Goal: Task Accomplishment & Management: Manage account settings

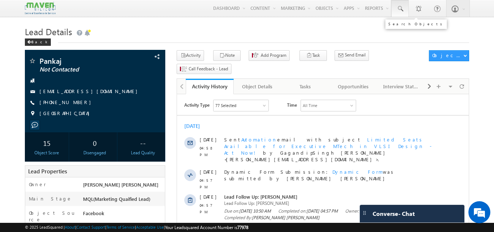
click at [398, 8] on span at bounding box center [399, 8] width 7 height 7
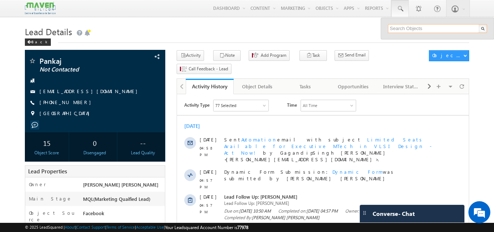
click at [404, 29] on input "text" at bounding box center [437, 28] width 99 height 9
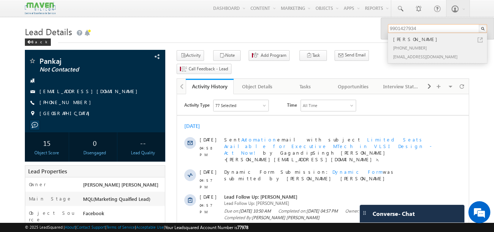
type input "9901427934"
click at [417, 48] on div "+91-9901427934" at bounding box center [441, 47] width 98 height 9
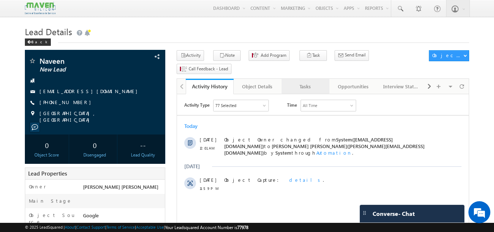
drag, startPoint x: 300, startPoint y: 78, endPoint x: 300, endPoint y: 72, distance: 5.5
click at [300, 82] on div "Tasks" at bounding box center [304, 86] width 35 height 9
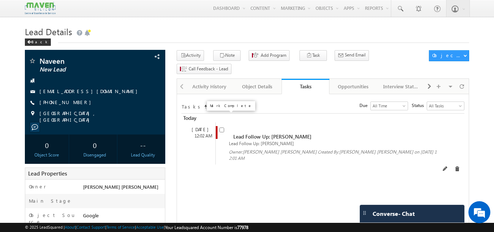
click at [222, 127] on input "checkbox" at bounding box center [221, 129] width 5 height 5
checkbox input "false"
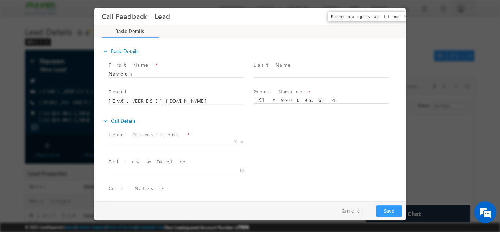
click at [394, 16] on button "×" at bounding box center [394, 16] width 12 height 14
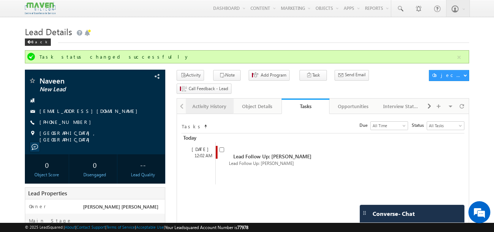
click at [205, 102] on div "Activity History" at bounding box center [209, 106] width 35 height 9
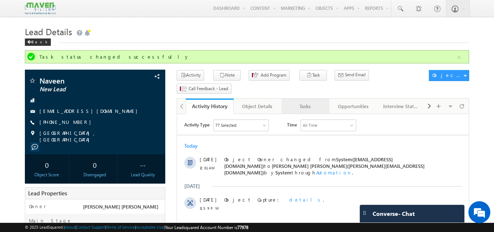
click at [308, 102] on div "Tasks" at bounding box center [304, 106] width 35 height 9
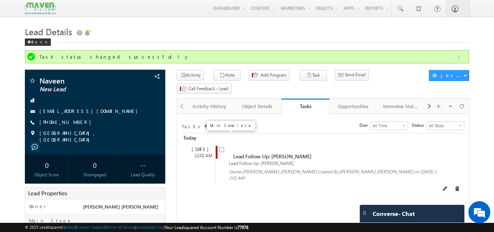
click at [220, 147] on input "checkbox" at bounding box center [221, 149] width 5 height 5
checkbox input "false"
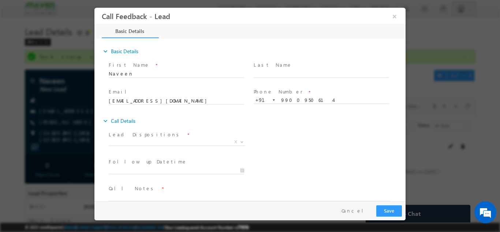
scroll to position [12, 0]
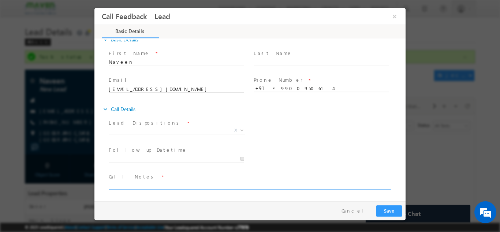
click at [183, 184] on textarea at bounding box center [249, 184] width 281 height 8
click at [217, 187] on textarea "Done btech ece With 60% having 13 years" at bounding box center [249, 184] width 281 height 8
click at [216, 183] on textarea "Done btech ece With 60% having 13 years collins" at bounding box center [249, 184] width 281 height 8
click at [264, 179] on span "Call Notes *" at bounding box center [245, 176] width 273 height 8
click at [261, 184] on textarea "Done btech ece With 60% having 13 years work exp. collins aerospace" at bounding box center [249, 184] width 281 height 8
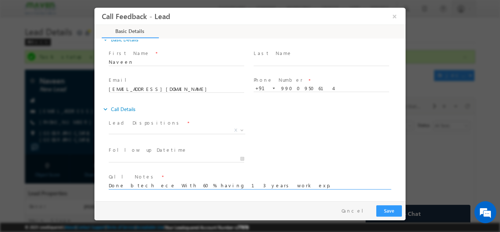
scroll to position [1, 0]
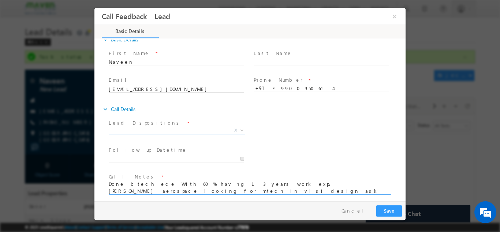
type textarea "Done btech ece With 60% having 13 years work exp. collins aerospace looking for…"
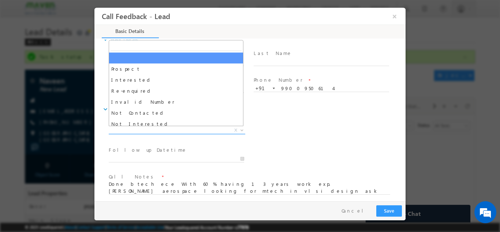
click at [196, 131] on span "X" at bounding box center [177, 129] width 136 height 7
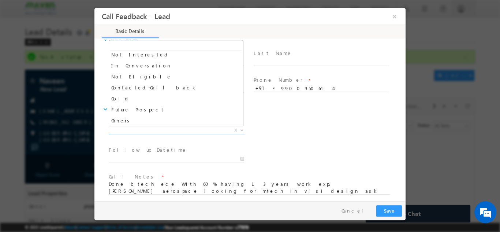
scroll to position [68, 0]
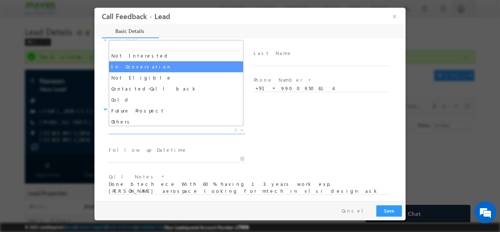
select select "In Conversation"
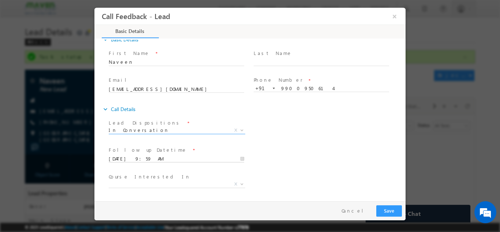
click at [189, 155] on input "19/09/2025 9:59 AM" at bounding box center [176, 158] width 135 height 7
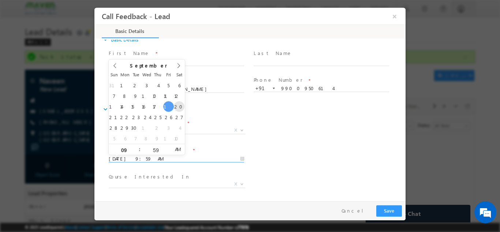
drag, startPoint x: 181, startPoint y: 111, endPoint x: 181, endPoint y: 106, distance: 4.4
click at [181, 106] on div "31 1 2 3 4 5 6 7 8 9 10 11 12 13 14 15 16 17 18 19 20 21 22 23 24 25 26 27 28 2…" at bounding box center [147, 111] width 76 height 64
type input "20/09/2025 9:59 AM"
click at [301, 139] on div "Lead Dispositions * Prospect Interested Re-enquired Invalid Number Not Contacte…" at bounding box center [256, 130] width 298 height 27
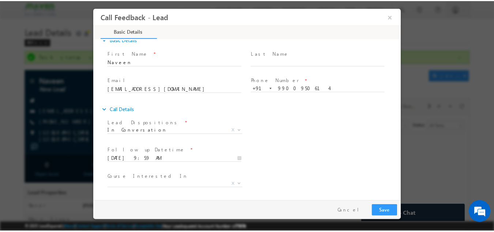
scroll to position [44, 0]
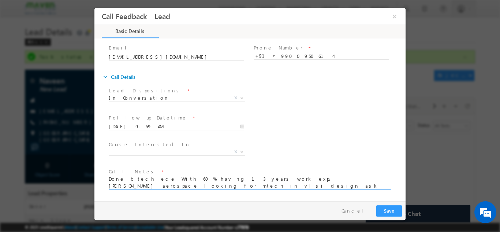
click at [171, 185] on textarea "Done btech ece With 60% having 13 years work exp. collins aerospace looking for…" at bounding box center [249, 182] width 281 height 14
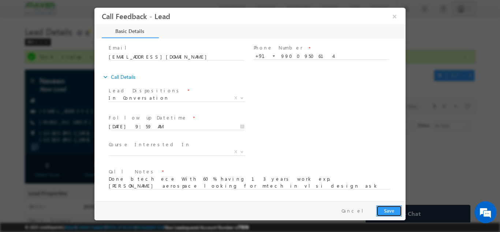
click at [385, 207] on button "Save" at bounding box center [389, 209] width 26 height 11
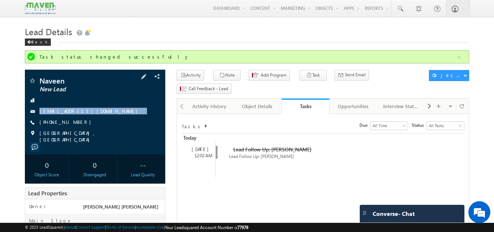
drag, startPoint x: 89, startPoint y: 106, endPoint x: 91, endPoint y: 115, distance: 9.6
click at [91, 115] on div "Naveen New Lead rg.naveen@gmail.com +91-9900950614 Karnataka, India" at bounding box center [96, 110] width 134 height 66
copy div "rg.naveen@gmail.com"
click at [87, 117] on div "Naveen New Lead rg.naveen@gmail.com +91-9900950614 Karnataka, India" at bounding box center [96, 110] width 134 height 66
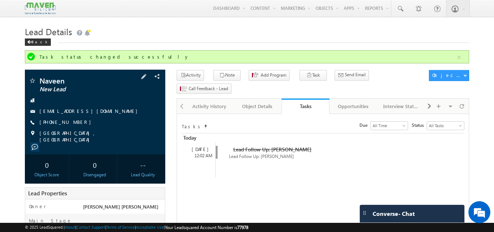
click at [87, 117] on div "Naveen New Lead rg.naveen@gmail.com +91-9900950614 Karnataka, India" at bounding box center [96, 110] width 134 height 66
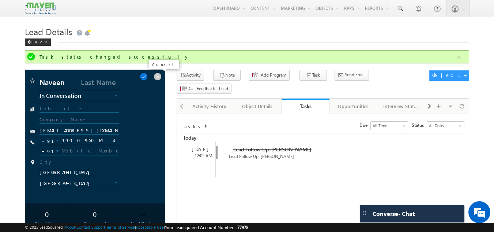
click at [158, 79] on span at bounding box center [158, 76] width 8 height 8
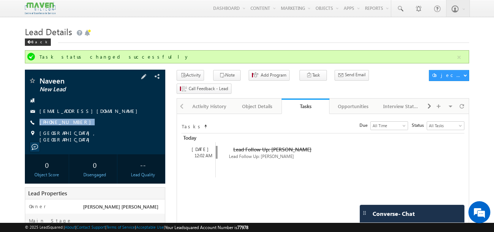
drag, startPoint x: 84, startPoint y: 122, endPoint x: 75, endPoint y: 128, distance: 11.1
click at [75, 128] on div "Naveen New Lead rg.naveen@gmail.com +91-9900950614 Karnataka, India" at bounding box center [96, 110] width 134 height 66
copy div "+91-9900950614"
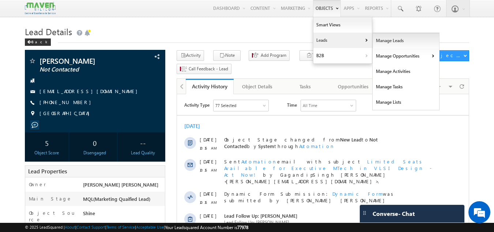
click at [377, 44] on link "Manage Leads" at bounding box center [406, 40] width 67 height 15
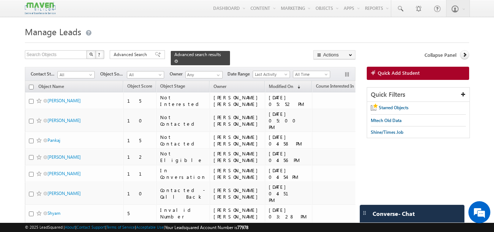
click at [178, 59] on span at bounding box center [176, 61] width 4 height 4
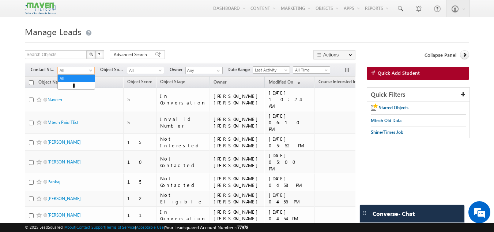
click at [90, 71] on span at bounding box center [92, 72] width 6 height 6
click at [80, 85] on link "New Lead" at bounding box center [76, 85] width 37 height 7
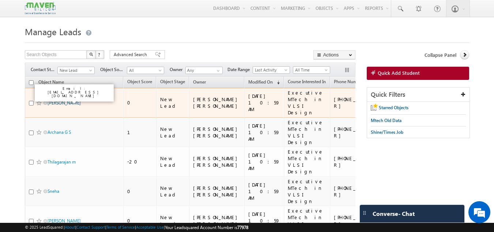
click at [65, 101] on link "[PERSON_NAME]" at bounding box center [64, 102] width 33 height 5
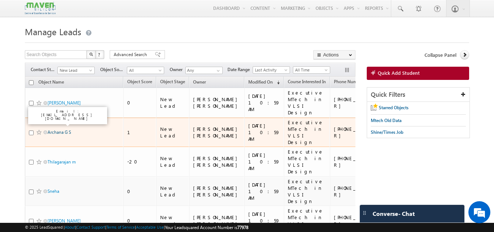
click at [61, 129] on link "Archana G S" at bounding box center [59, 131] width 23 height 5
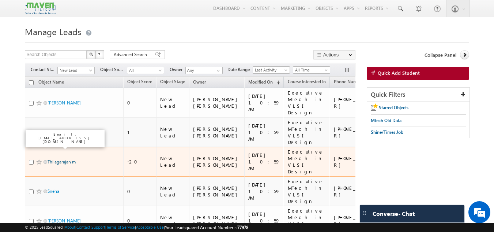
click at [61, 159] on link "Thilagarajan m" at bounding box center [62, 161] width 28 height 5
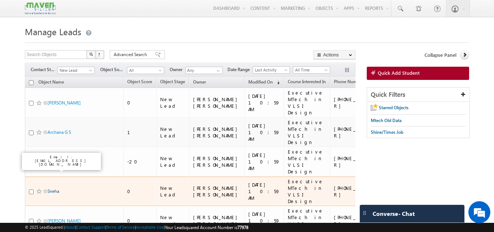
click at [59, 188] on link "Sneha" at bounding box center [54, 190] width 12 height 5
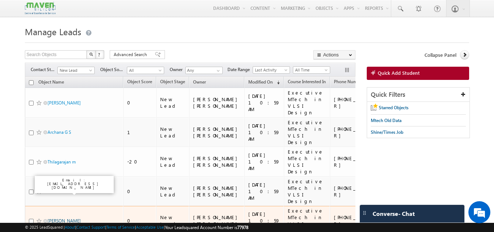
click at [62, 218] on link "madhur singh siwal" at bounding box center [64, 220] width 33 height 5
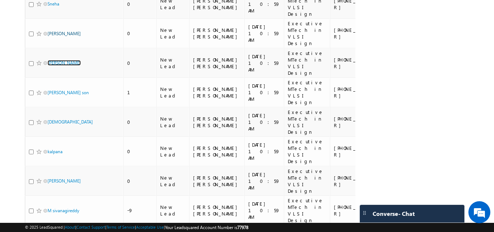
scroll to position [187, 0]
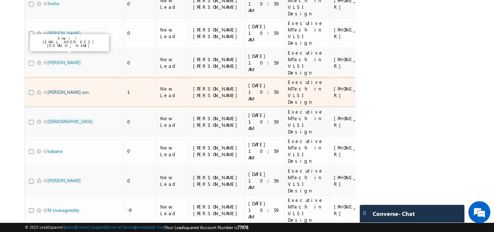
click at [56, 89] on link "Robin son" at bounding box center [68, 91] width 41 height 5
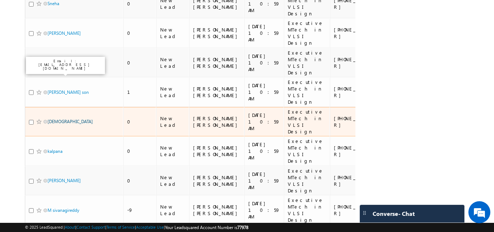
click at [59, 119] on link "Jahnavi" at bounding box center [70, 121] width 45 height 5
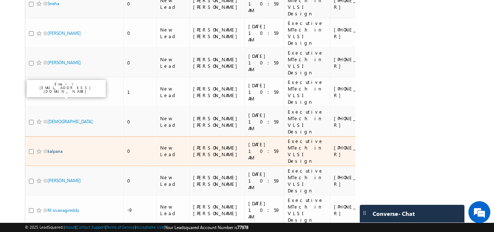
click at [57, 148] on link "kalpana" at bounding box center [55, 150] width 15 height 5
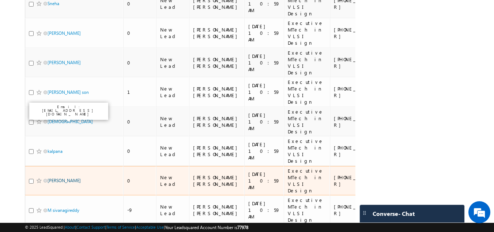
click at [58, 177] on link "Pradeep phulari" at bounding box center [64, 179] width 33 height 5
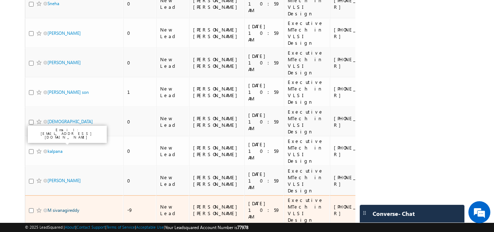
click at [61, 207] on link "M sivanagireddy" at bounding box center [64, 209] width 32 height 5
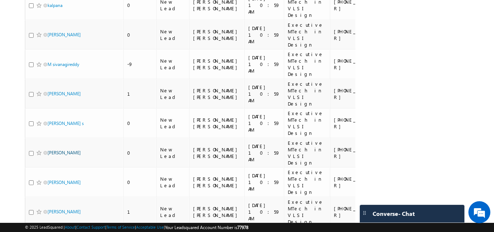
scroll to position [334, 0]
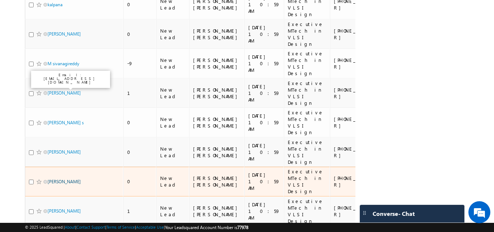
click at [52, 178] on link "Vinodh Reddy" at bounding box center [64, 180] width 33 height 5
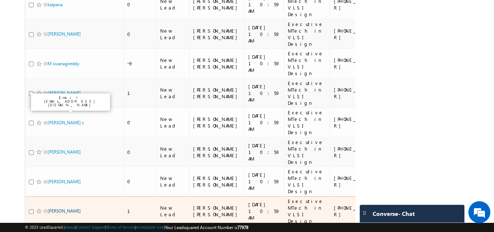
click at [54, 208] on link "Nidhi Singh" at bounding box center [64, 210] width 33 height 5
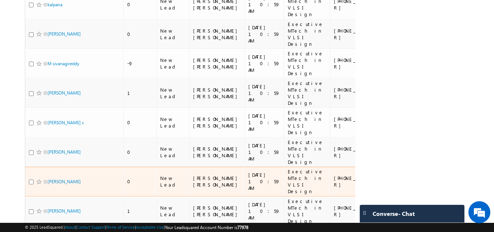
scroll to position [0, 0]
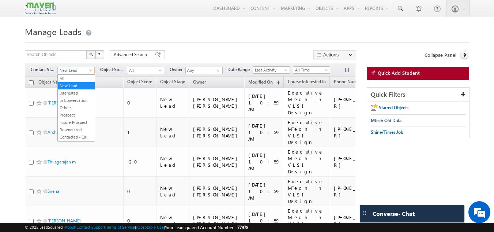
click at [90, 72] on span at bounding box center [92, 72] width 6 height 6
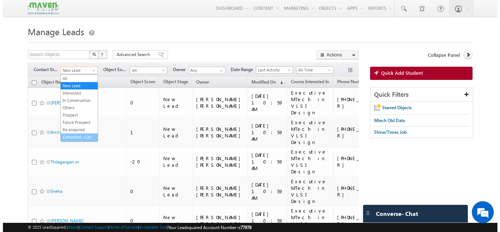
scroll to position [5, 0]
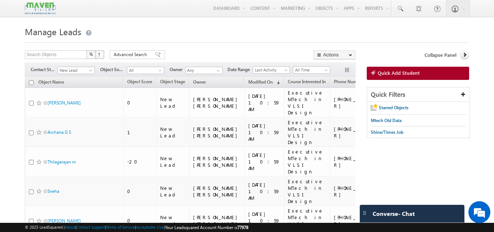
click at [160, 41] on div at bounding box center [247, 40] width 445 height 5
click at [384, 71] on span "Quick Add Student" at bounding box center [399, 72] width 42 height 7
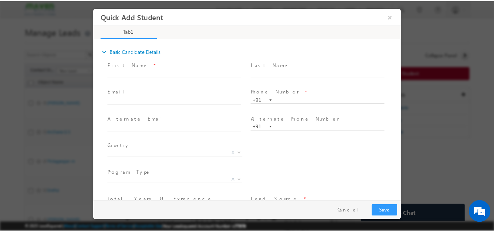
scroll to position [0, 0]
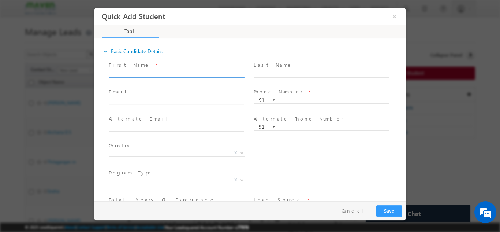
click at [162, 72] on input "text" at bounding box center [176, 73] width 135 height 7
paste input "Sandesh"
type input "Sandesh"
click at [197, 102] on input "text" at bounding box center [176, 100] width 135 height 7
paste input "sandeshsandy9245@gmail.com"
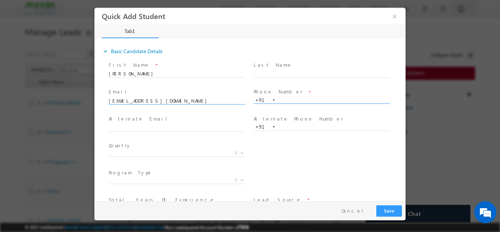
type input "sandeshsandy9245@gmail.com"
click at [303, 98] on input "text" at bounding box center [320, 99] width 135 height 7
paste input "9980963231"
type input "9980963231"
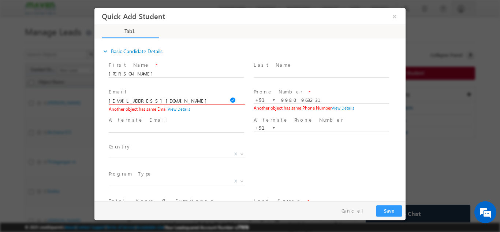
drag, startPoint x: 189, startPoint y: 99, endPoint x: 72, endPoint y: 90, distance: 116.7
click at [94, 90] on html "Quick Add Student × Tab1 27% Completed *" at bounding box center [249, 103] width 311 height 193
click at [18, 141] on div at bounding box center [250, 116] width 500 height 232
paste input "rg.naveen"
type input "rg.naveen@gmail.com"
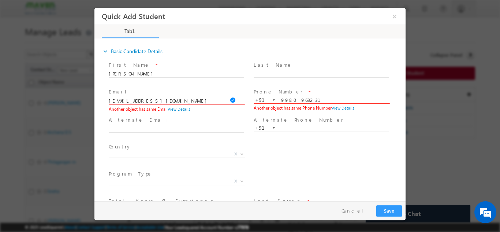
click at [313, 99] on input "9980963231" at bounding box center [320, 99] width 135 height 7
type input "9"
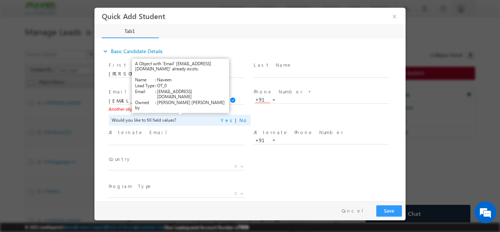
click at [182, 106] on link "View Details" at bounding box center [179, 108] width 23 height 5
click at [183, 109] on link "View Details" at bounding box center [179, 108] width 23 height 5
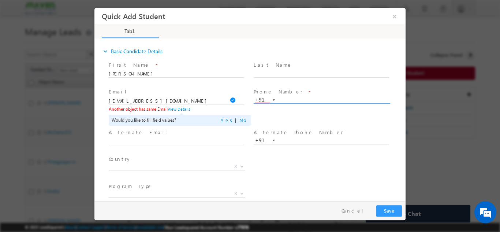
click at [283, 98] on input "text" at bounding box center [320, 99] width 135 height 7
type input "9603312123"
click at [213, 140] on input "text" at bounding box center [176, 140] width 135 height 7
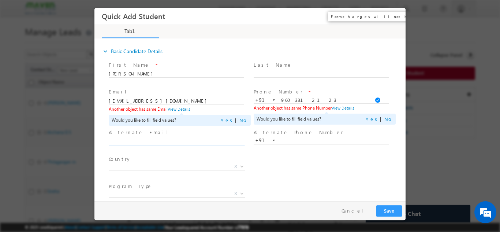
click at [392, 15] on button "×" at bounding box center [394, 16] width 12 height 14
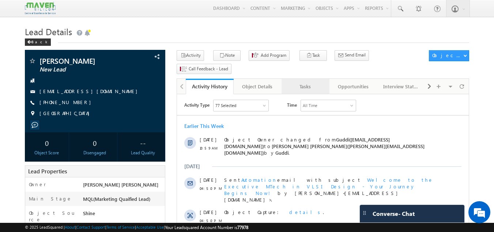
click at [293, 80] on link "Tasks" at bounding box center [306, 86] width 48 height 15
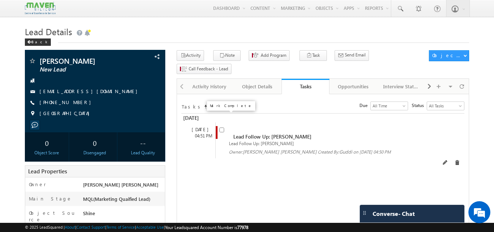
click at [222, 127] on input "checkbox" at bounding box center [221, 129] width 5 height 5
checkbox input "false"
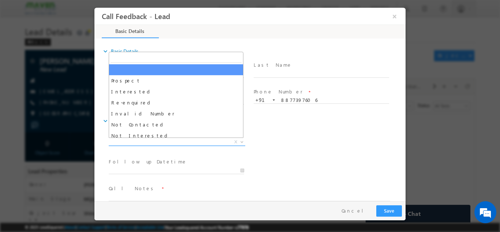
click at [203, 143] on span "X" at bounding box center [177, 141] width 136 height 7
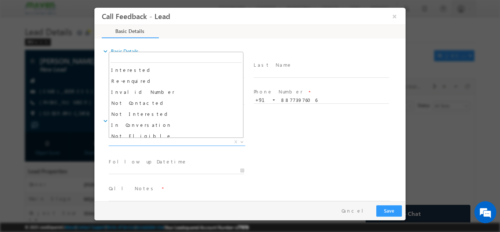
scroll to position [16, 0]
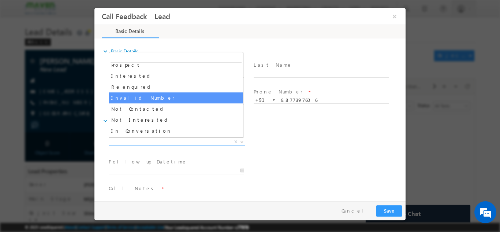
select select "Invalid Number"
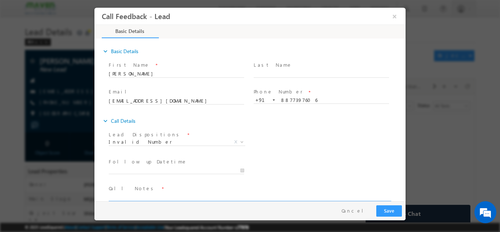
drag, startPoint x: 154, startPoint y: 194, endPoint x: 150, endPoint y: 193, distance: 3.9
click at [150, 193] on textarea at bounding box center [249, 196] width 281 height 8
type textarea "i"
type textarea "out of ser."
click at [386, 208] on button "Save" at bounding box center [389, 209] width 26 height 11
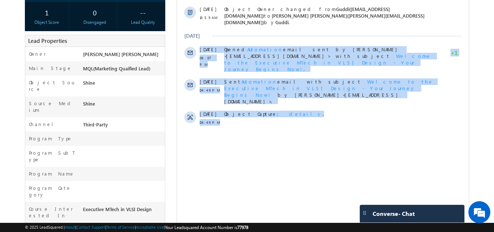
scroll to position [259, 0]
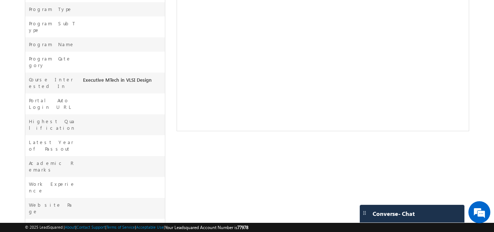
drag, startPoint x: 201, startPoint y: -98, endPoint x: 225, endPoint y: 104, distance: 202.7
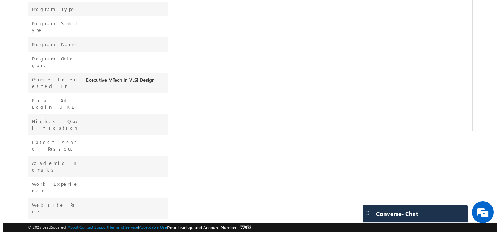
scroll to position [0, 0]
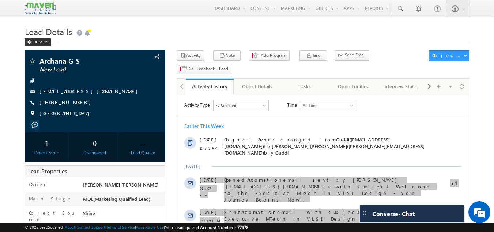
drag, startPoint x: 304, startPoint y: 44, endPoint x: 252, endPoint y: 34, distance: 52.2
click at [252, 34] on div "Lead Details Back" at bounding box center [247, 37] width 445 height 26
click at [294, 82] on div "Tasks" at bounding box center [304, 86] width 35 height 9
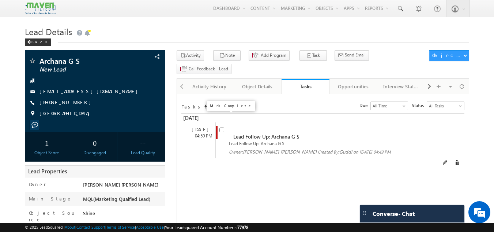
click at [222, 127] on input "checkbox" at bounding box center [221, 129] width 5 height 5
checkbox input "false"
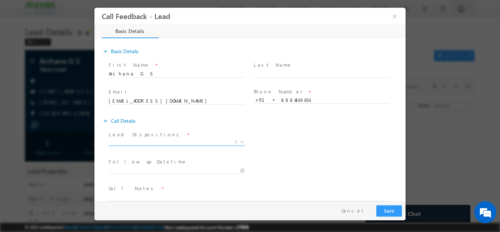
click at [202, 139] on span "X" at bounding box center [177, 141] width 136 height 7
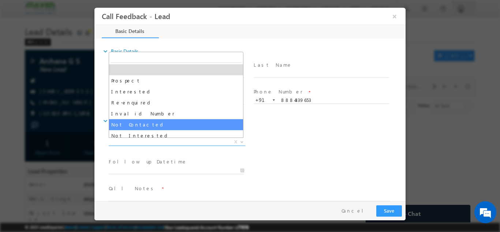
select select "Not Contacted"
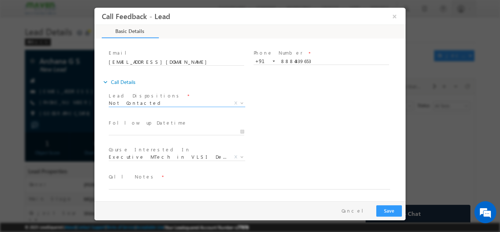
scroll to position [34, 0]
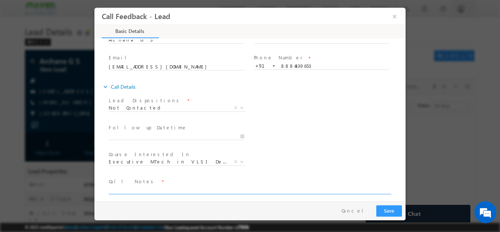
click at [182, 191] on textarea at bounding box center [249, 189] width 281 height 8
type textarea "swo"
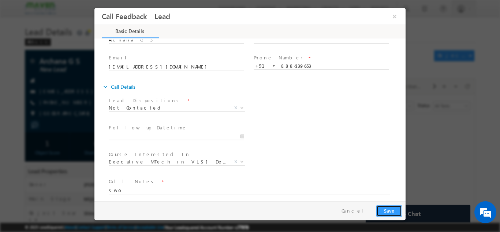
click at [381, 205] on button "Save" at bounding box center [389, 209] width 26 height 11
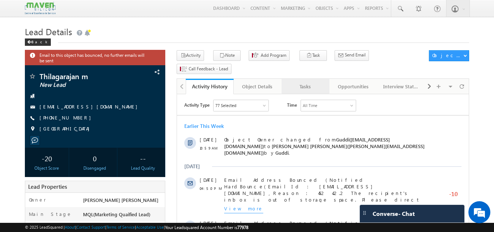
click at [296, 82] on div "Tasks" at bounding box center [304, 86] width 35 height 9
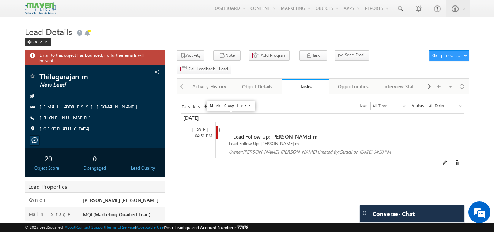
click at [222, 127] on input "checkbox" at bounding box center [221, 129] width 5 height 5
checkbox input "false"
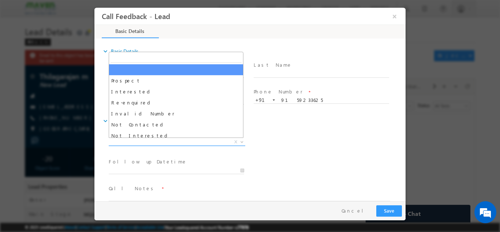
click at [194, 140] on span "X" at bounding box center [177, 141] width 136 height 7
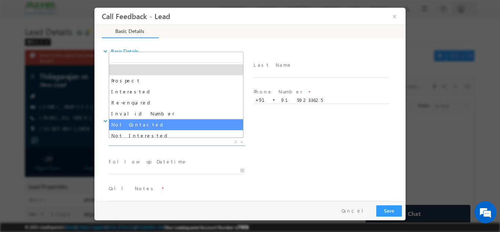
select select "Not Contacted"
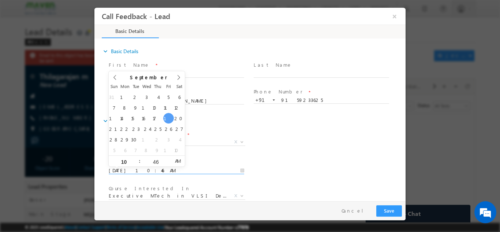
click at [181, 167] on input "19/09/2025 10:46 AM" at bounding box center [176, 169] width 135 height 7
type input "20/09/2025 10:46 AM"
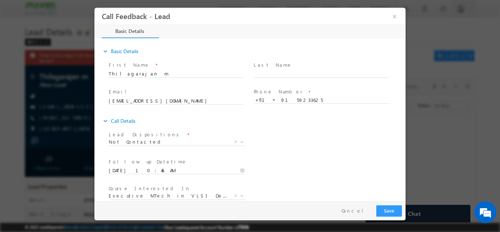
click at [268, 144] on div "Lead Dispositions * Prospect Interested Re-enquired Invalid Number Not Contacte…" at bounding box center [256, 142] width 298 height 27
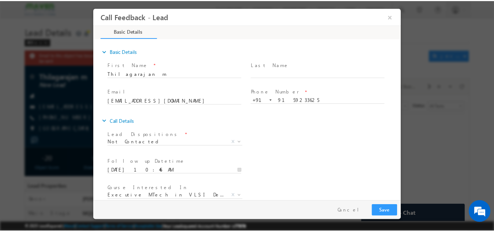
scroll to position [39, 0]
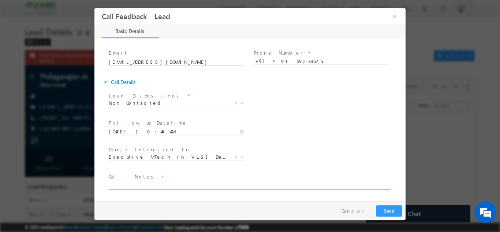
click at [248, 186] on textarea at bounding box center [249, 184] width 281 height 8
type textarea "dnp"
click at [379, 208] on button "Save" at bounding box center [389, 209] width 26 height 11
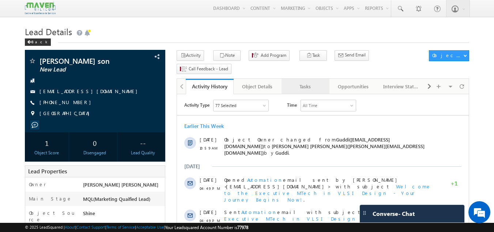
click at [303, 79] on link "Tasks" at bounding box center [306, 86] width 48 height 15
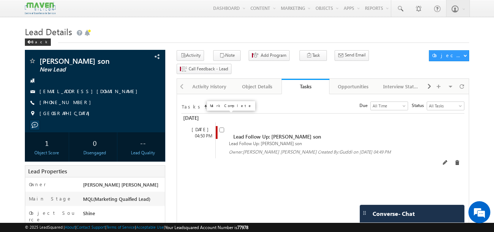
click at [223, 127] on input "checkbox" at bounding box center [221, 129] width 5 height 5
checkbox input "false"
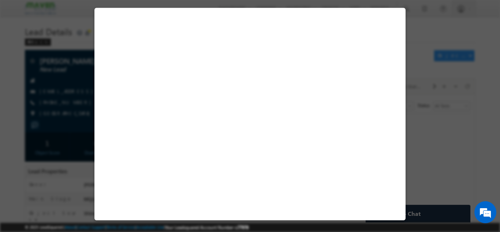
select select "Not Contacted"
select select "Executive MTech in VLSI Design"
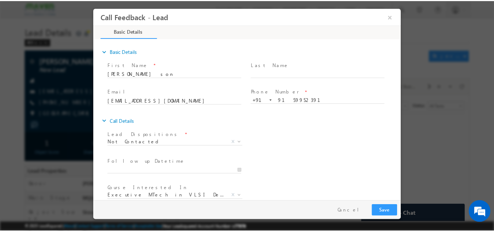
scroll to position [39, 0]
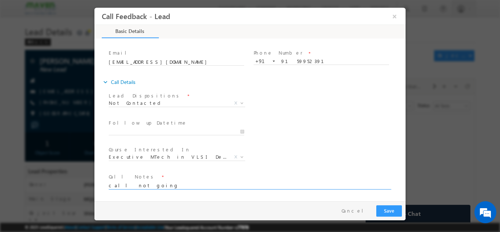
type textarea "call not going"
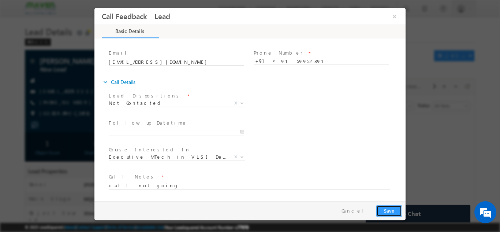
click at [389, 209] on button "Save" at bounding box center [389, 209] width 26 height 11
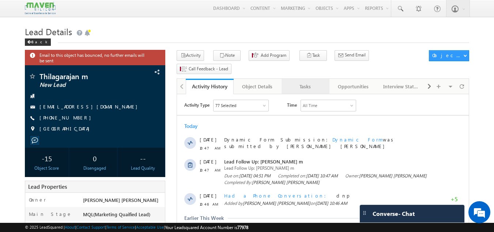
click at [312, 82] on div "Tasks" at bounding box center [304, 86] width 35 height 9
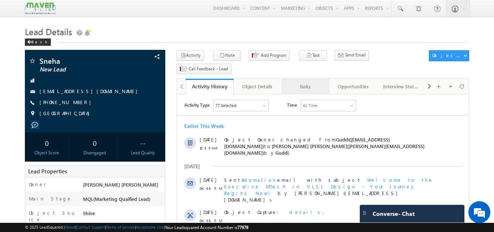
click at [312, 79] on link "Tasks" at bounding box center [306, 86] width 48 height 15
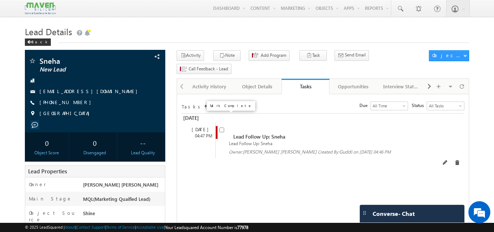
click at [222, 127] on input "checkbox" at bounding box center [221, 129] width 5 height 5
checkbox input "false"
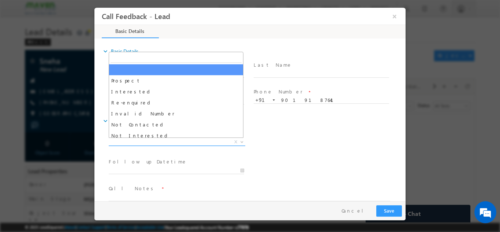
click at [185, 144] on span "X" at bounding box center [177, 141] width 136 height 7
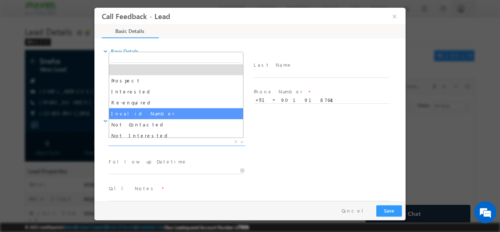
select select "Invalid Number"
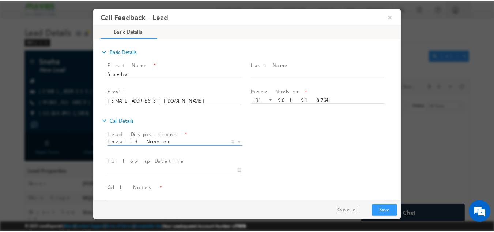
scroll to position [12, 0]
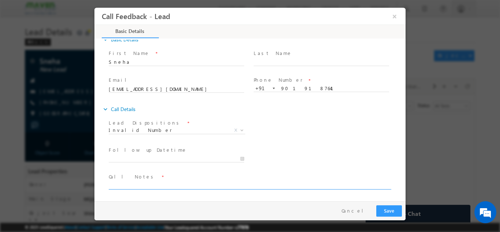
click at [186, 183] on textarea at bounding box center [249, 184] width 281 height 8
type textarea "wrong number"
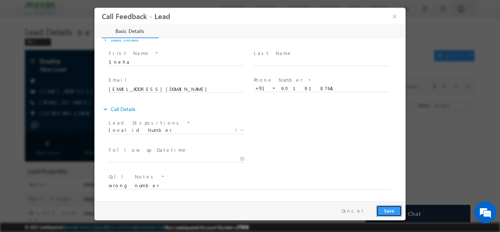
click at [388, 207] on button "Save" at bounding box center [389, 209] width 26 height 11
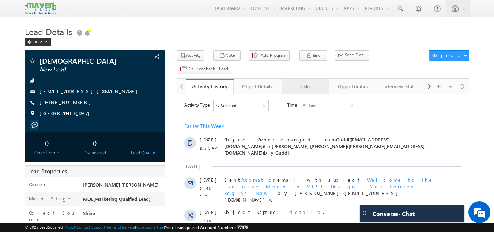
click at [292, 82] on div "Tasks" at bounding box center [304, 86] width 35 height 9
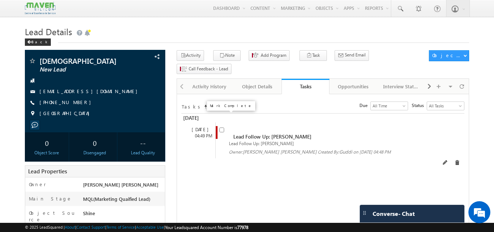
click at [221, 127] on input "checkbox" at bounding box center [221, 129] width 5 height 5
checkbox input "false"
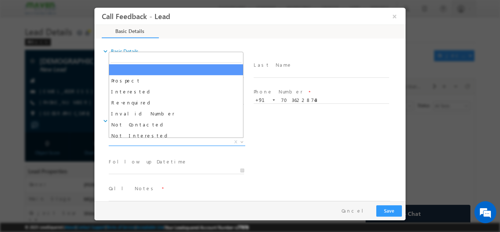
click at [184, 141] on span "X" at bounding box center [177, 141] width 136 height 7
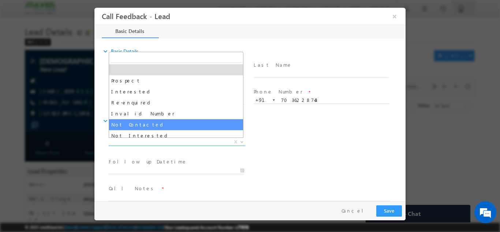
select select "Not Contacted"
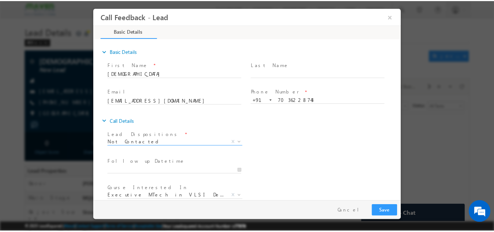
scroll to position [39, 0]
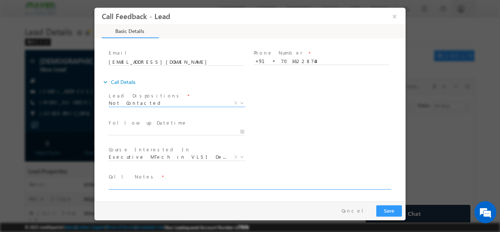
click at [144, 187] on textarea at bounding box center [249, 184] width 281 height 8
type textarea "dnp"
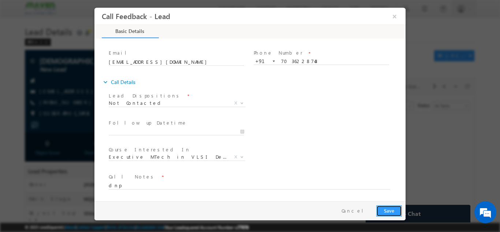
click at [398, 207] on button "Save" at bounding box center [389, 209] width 26 height 11
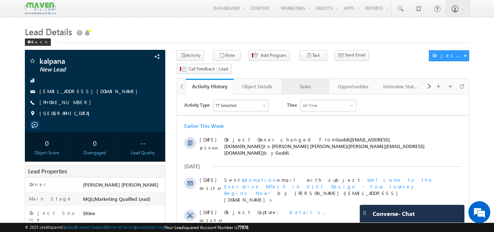
click at [303, 82] on div "Tasks" at bounding box center [304, 86] width 35 height 9
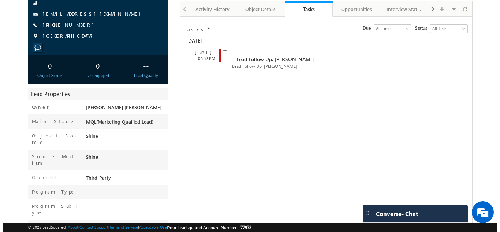
scroll to position [78, 0]
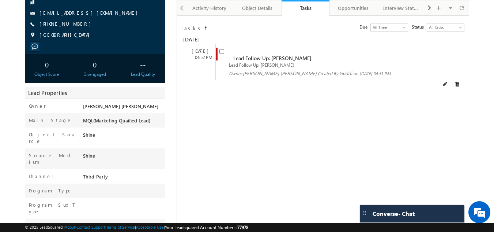
click at [218, 44] on div "Lead Follow Up: [PERSON_NAME] Lead Follow Up: [PERSON_NAME] Owner: [PERSON_NAME…" at bounding box center [329, 62] width 228 height 36
click at [222, 49] on input "checkbox" at bounding box center [221, 51] width 5 height 5
checkbox input "false"
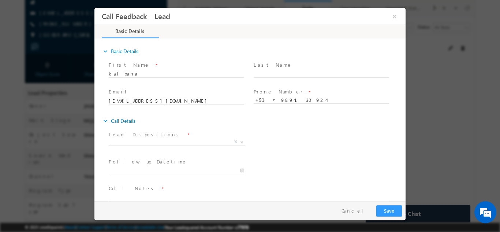
scroll to position [0, 0]
click at [168, 141] on span "X" at bounding box center [177, 141] width 136 height 7
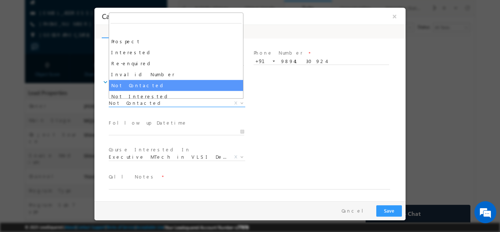
click at [179, 102] on span "Not Contacted" at bounding box center [168, 102] width 119 height 7
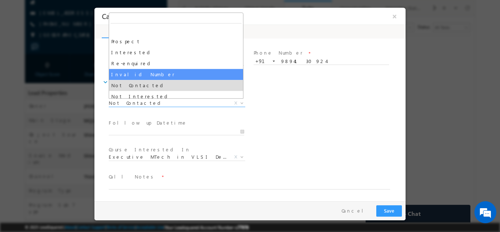
select select "Invalid Number"
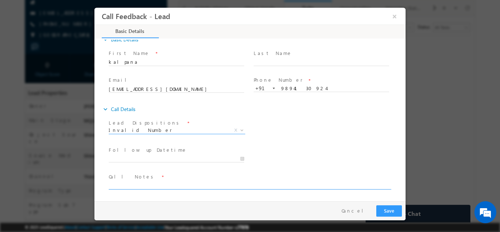
click at [150, 183] on textarea at bounding box center [249, 184] width 281 height 8
type textarea "wrong number"
click at [400, 208] on button "Save" at bounding box center [389, 209] width 26 height 11
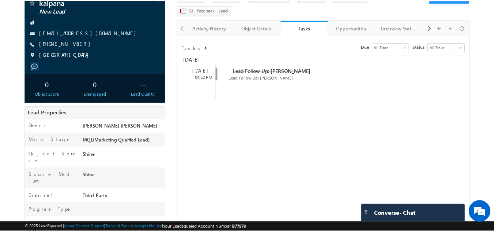
scroll to position [98, 0]
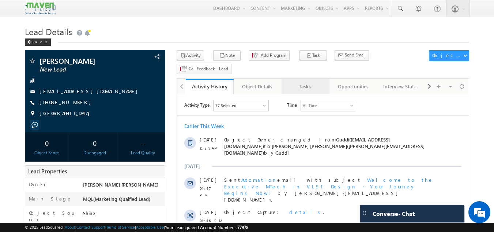
click at [312, 80] on link "Tasks" at bounding box center [306, 86] width 48 height 15
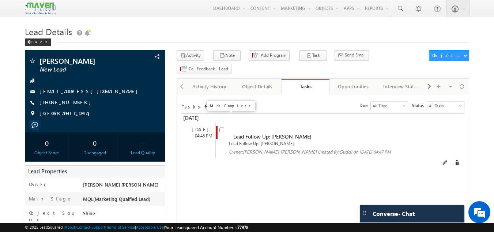
click at [223, 127] on input "checkbox" at bounding box center [221, 129] width 5 height 5
checkbox input "false"
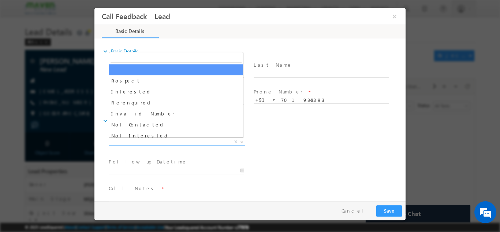
click at [213, 140] on span "X" at bounding box center [177, 141] width 136 height 7
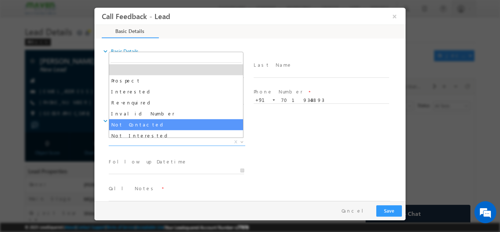
select select "Not Contacted"
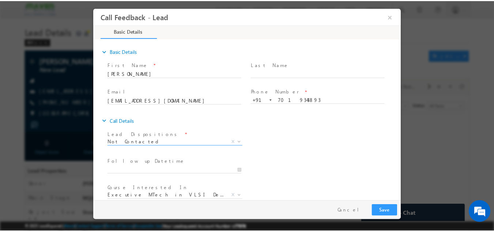
scroll to position [39, 0]
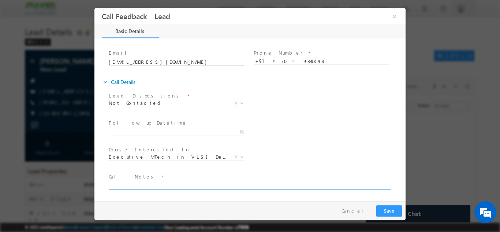
click at [172, 182] on textarea at bounding box center [249, 184] width 281 height 8
type textarea "dnp"
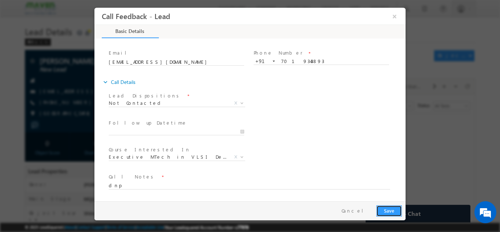
click at [392, 209] on button "Save" at bounding box center [389, 209] width 26 height 11
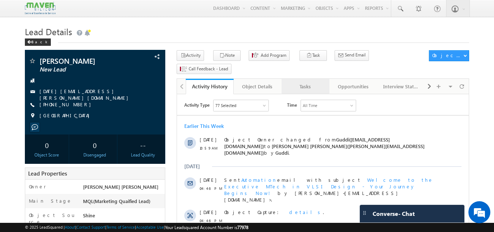
click at [308, 82] on div "Tasks" at bounding box center [304, 86] width 35 height 9
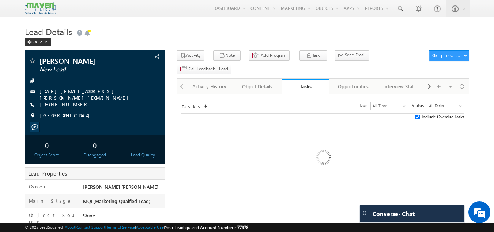
click at [308, 83] on div "Tasks" at bounding box center [305, 86] width 37 height 7
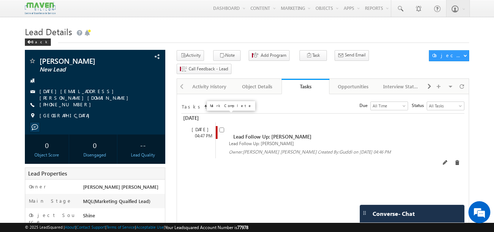
click at [223, 127] on input "checkbox" at bounding box center [221, 129] width 5 height 5
checkbox input "false"
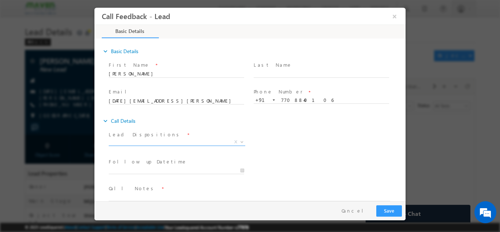
click at [162, 142] on span "X" at bounding box center [177, 141] width 136 height 7
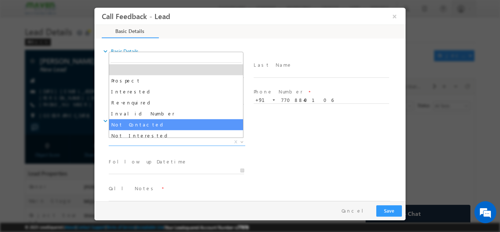
select select "Not Contacted"
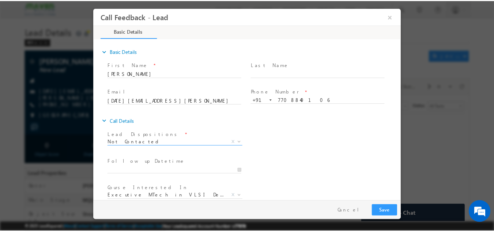
scroll to position [39, 0]
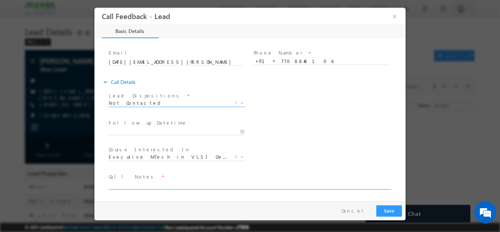
click at [163, 183] on textarea at bounding box center [249, 184] width 281 height 8
type textarea "dnp"
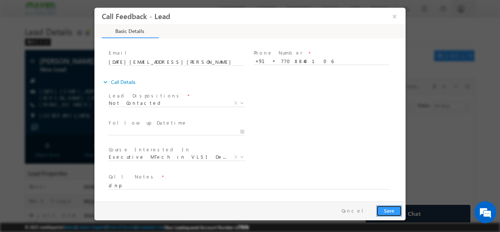
click at [392, 209] on button "Save" at bounding box center [389, 209] width 26 height 11
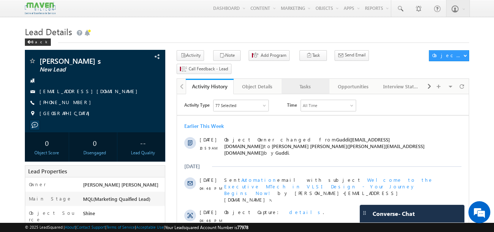
click at [308, 82] on div "Tasks" at bounding box center [304, 86] width 35 height 9
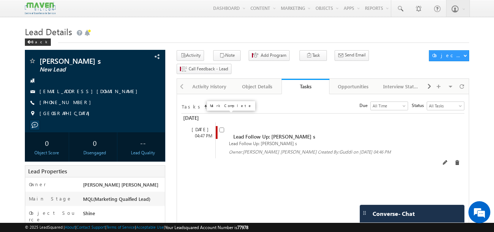
click at [221, 127] on input "checkbox" at bounding box center [221, 129] width 5 height 5
checkbox input "false"
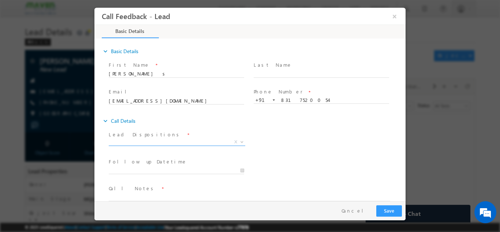
drag, startPoint x: 195, startPoint y: 137, endPoint x: 177, endPoint y: 142, distance: 18.6
click at [177, 142] on div "Lead Dispositions * Prospect Interested Re-enquired Invalid Number Not Contacte…" at bounding box center [180, 138] width 142 height 17
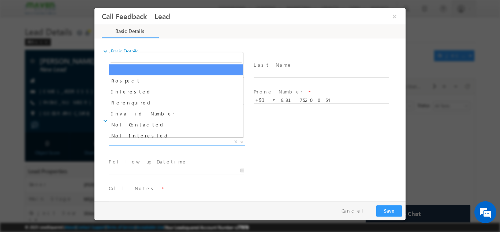
click at [177, 142] on span "X" at bounding box center [177, 141] width 136 height 7
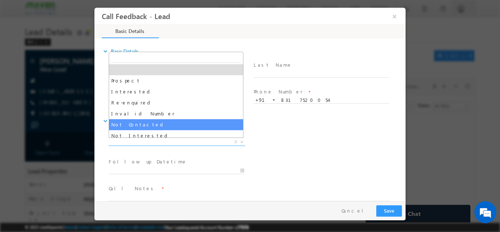
select select "Not Contacted"
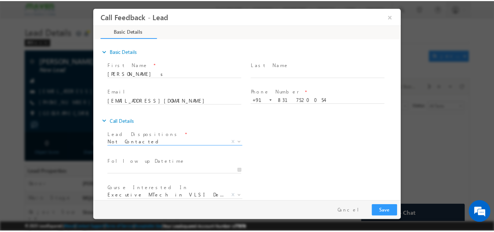
scroll to position [39, 0]
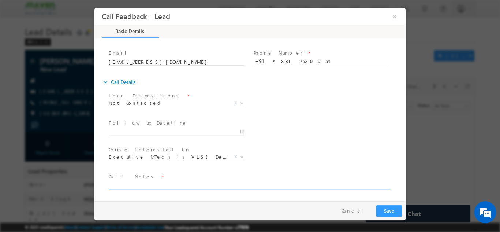
click at [173, 182] on textarea at bounding box center [249, 184] width 281 height 8
type textarea "swo"
click at [386, 211] on button "Save" at bounding box center [389, 209] width 26 height 11
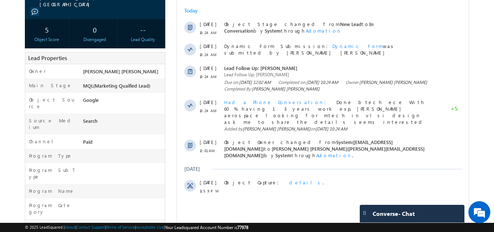
scroll to position [115, 0]
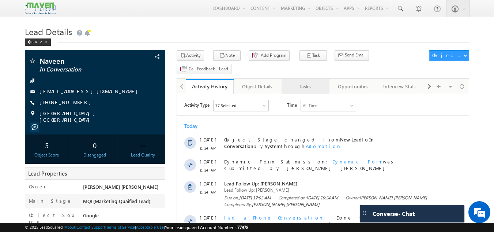
click at [299, 82] on div "Tasks" at bounding box center [304, 86] width 35 height 9
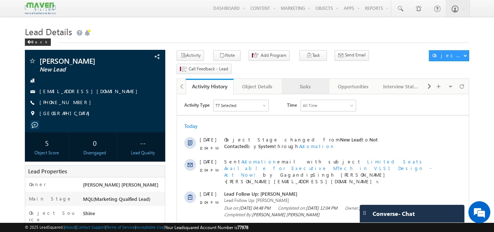
click at [305, 82] on div "Tasks" at bounding box center [304, 86] width 35 height 9
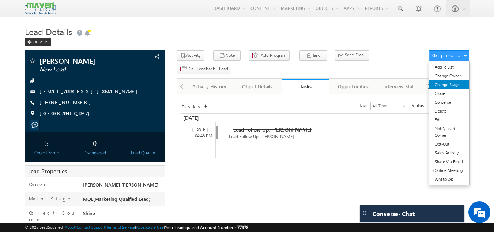
click at [439, 80] on link "Change Stage" at bounding box center [449, 84] width 40 height 9
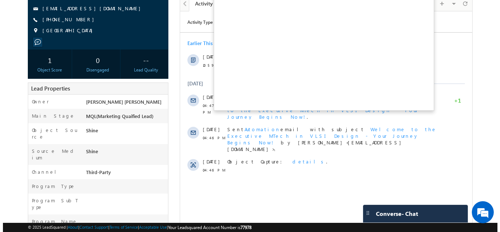
scroll to position [72, 0]
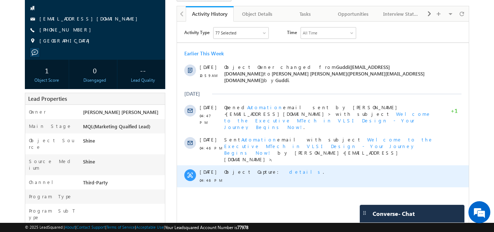
click at [289, 168] on span "details" at bounding box center [306, 171] width 34 height 6
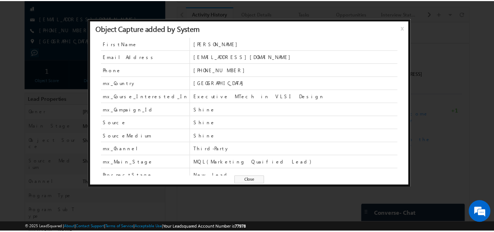
scroll to position [71, 0]
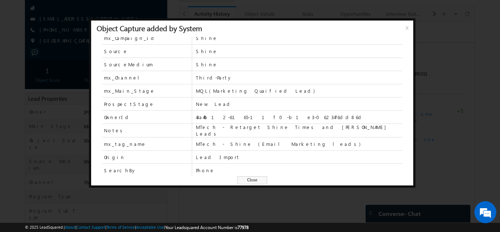
click at [257, 179] on span "Close" at bounding box center [252, 180] width 30 height 8
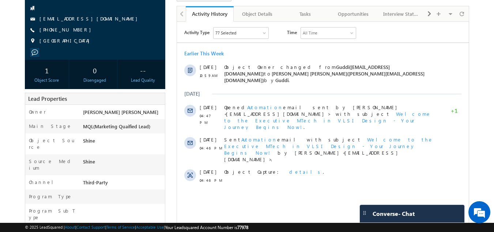
scroll to position [259, 0]
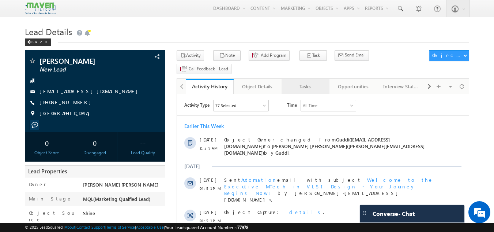
drag, startPoint x: 0, startPoint y: 0, endPoint x: 308, endPoint y: 77, distance: 317.1
click at [308, 82] on div "Tasks" at bounding box center [304, 86] width 35 height 9
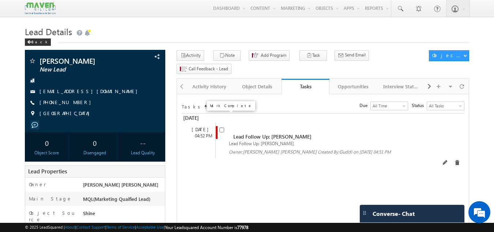
click at [224, 126] on span at bounding box center [221, 129] width 5 height 6
click at [221, 127] on input "checkbox" at bounding box center [221, 129] width 5 height 5
checkbox input "false"
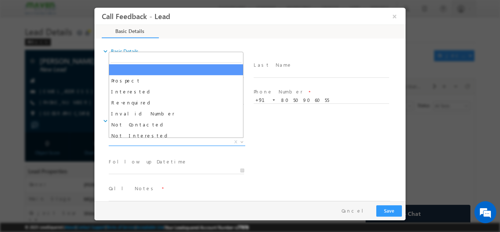
click at [198, 142] on span "X" at bounding box center [177, 141] width 136 height 7
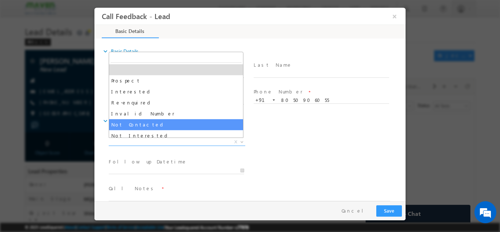
select select "Not Contacted"
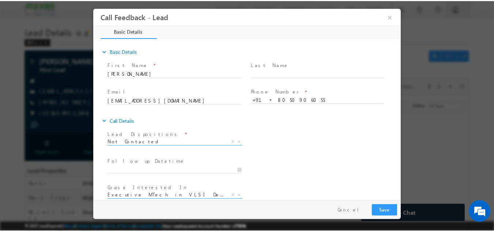
scroll to position [39, 0]
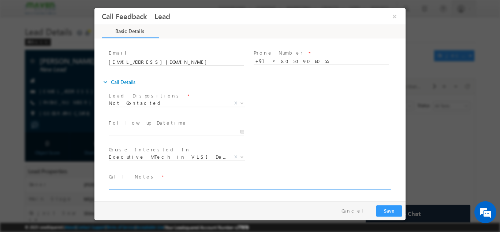
click at [187, 182] on textarea at bounding box center [249, 184] width 281 height 8
type textarea "swo"
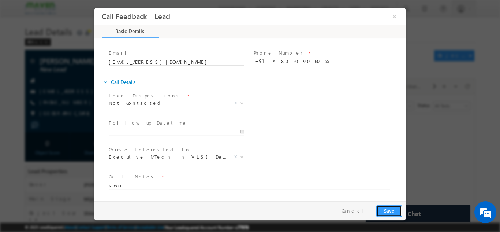
click at [380, 208] on button "Save" at bounding box center [389, 209] width 26 height 11
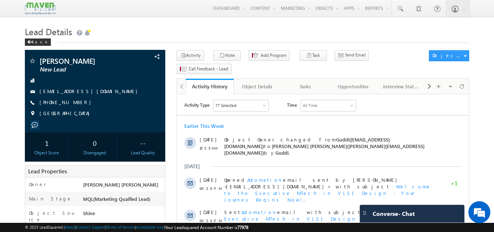
click at [297, 82] on div "Tasks" at bounding box center [304, 86] width 35 height 9
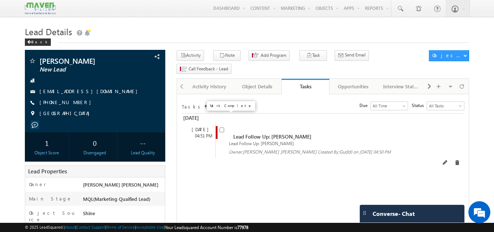
click at [219, 127] on input "checkbox" at bounding box center [221, 129] width 5 height 5
checkbox input "false"
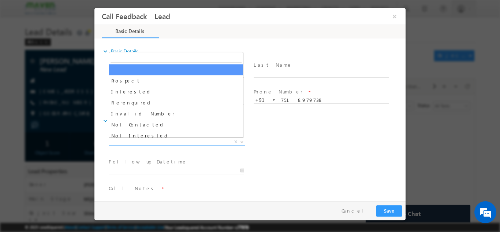
click at [174, 142] on span "X" at bounding box center [177, 141] width 136 height 7
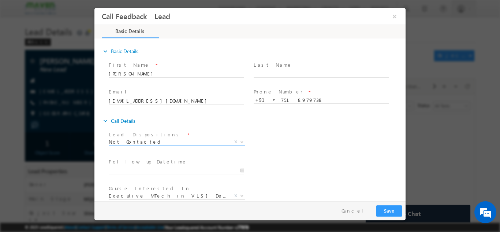
scroll to position [39, 0]
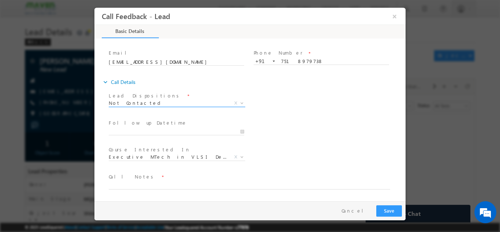
click at [170, 104] on span "Not Contacted" at bounding box center [168, 102] width 119 height 7
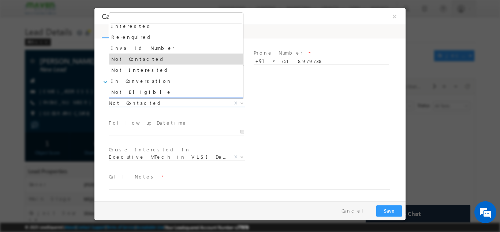
scroll to position [28, 0]
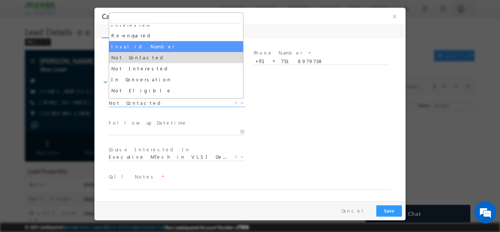
select select "Invalid Number"
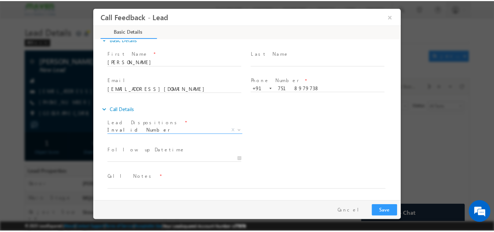
scroll to position [12, 0]
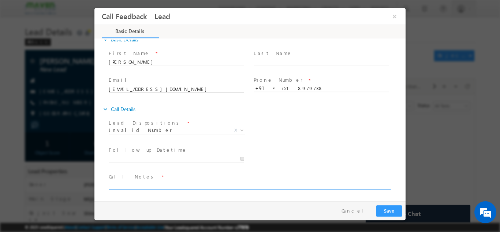
click at [158, 184] on textarea at bounding box center [249, 184] width 281 height 8
type textarea "wrong number"
click at [383, 213] on button "Save" at bounding box center [389, 209] width 26 height 11
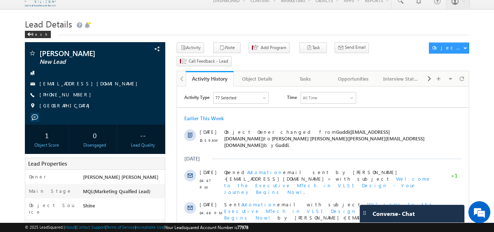
scroll to position [7, 0]
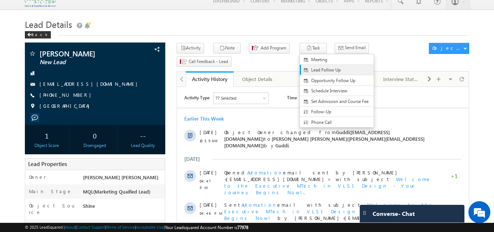
click at [311, 72] on span "Lead Follow Up" at bounding box center [342, 70] width 63 height 7
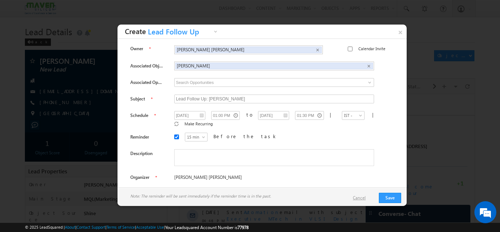
click at [364, 197] on link "Cancel" at bounding box center [363, 197] width 20 height 7
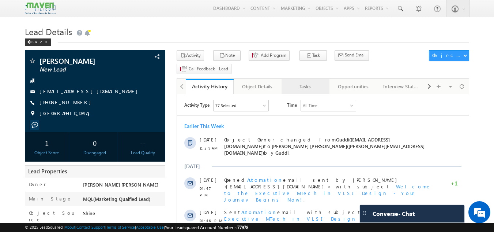
click at [302, 79] on link "Tasks" at bounding box center [306, 86] width 48 height 15
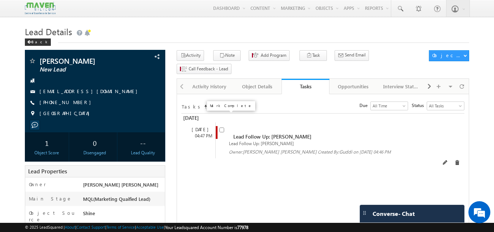
click at [220, 127] on input "checkbox" at bounding box center [221, 129] width 5 height 5
checkbox input "false"
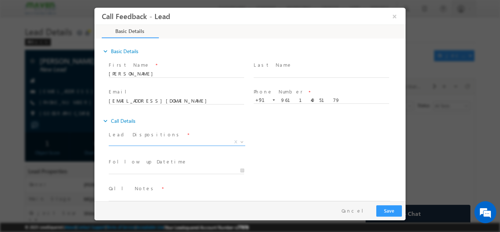
click at [199, 140] on span "X" at bounding box center [177, 141] width 136 height 7
click at [166, 141] on span "Not Contacted" at bounding box center [168, 141] width 119 height 7
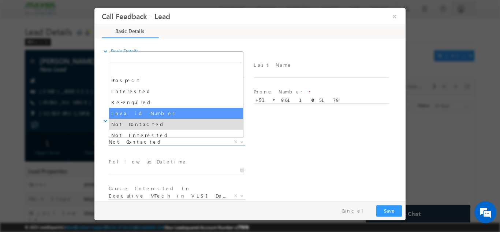
select select "Invalid Number"
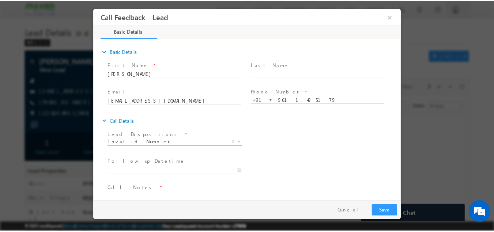
scroll to position [12, 0]
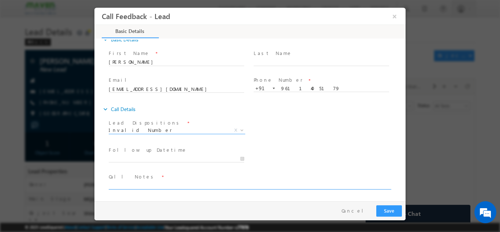
click at [171, 183] on textarea at bounding box center [249, 184] width 281 height 8
type textarea "wrong number"
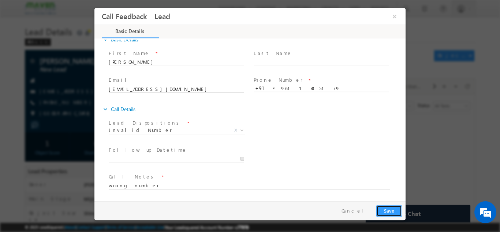
click at [394, 209] on button "Save" at bounding box center [389, 209] width 26 height 11
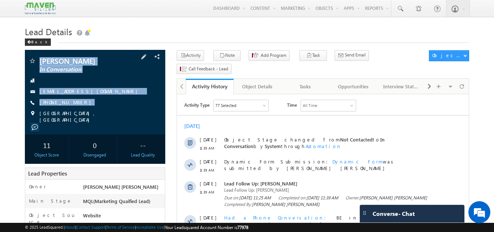
drag, startPoint x: 40, startPoint y: 55, endPoint x: 82, endPoint y: 108, distance: 67.5
click at [82, 108] on div "Anusha Kulkarni In Conversation kulkarnianusha1090@gmail.com" at bounding box center [95, 92] width 141 height 84
copy div "Anusha Kulkarni In Conversation kulkarnianusha1090@gmail.com +91-8217625401"
click at [132, 110] on div "Anusha Kulkarni In Conversation kulkarnianusha1090@gmail.com +91-8217625401" at bounding box center [96, 90] width 134 height 66
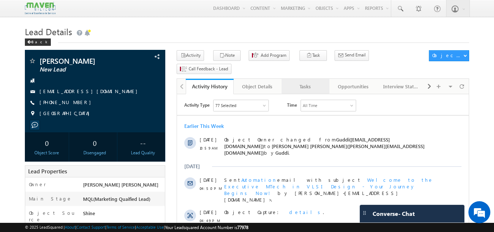
click at [303, 82] on div "Tasks" at bounding box center [304, 86] width 35 height 9
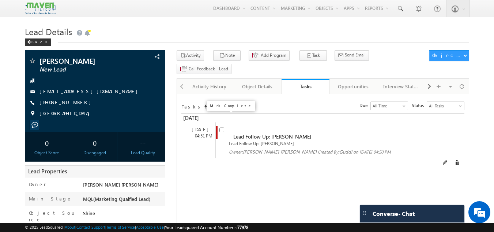
click at [221, 127] on input "checkbox" at bounding box center [221, 129] width 5 height 5
checkbox input "false"
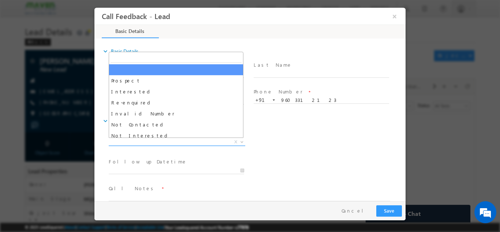
click at [175, 142] on span "X" at bounding box center [177, 141] width 136 height 7
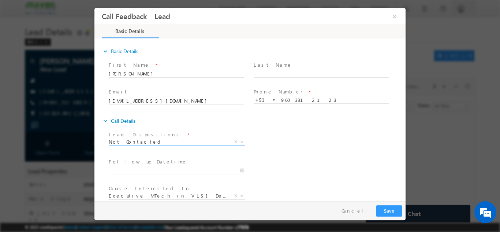
scroll to position [39, 0]
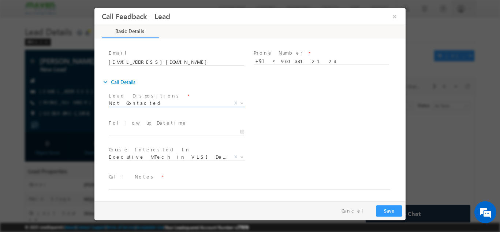
click at [170, 105] on span "Not Contacted" at bounding box center [168, 102] width 119 height 7
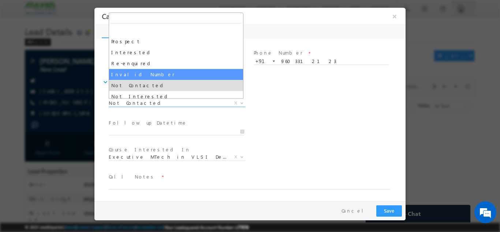
select select "Invalid Number"
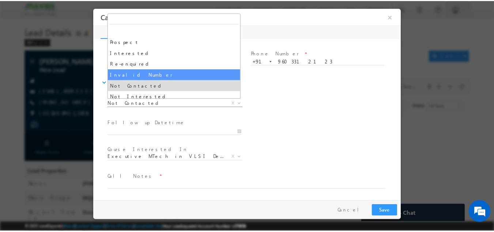
scroll to position [12, 0]
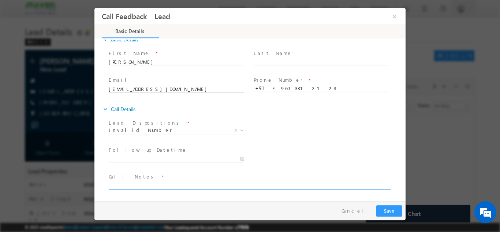
click at [148, 184] on textarea at bounding box center [249, 184] width 281 height 8
type textarea "invalid number"
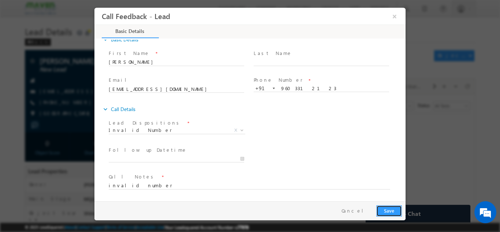
click at [394, 211] on button "Save" at bounding box center [389, 209] width 26 height 11
